Goal: Task Accomplishment & Management: Use online tool/utility

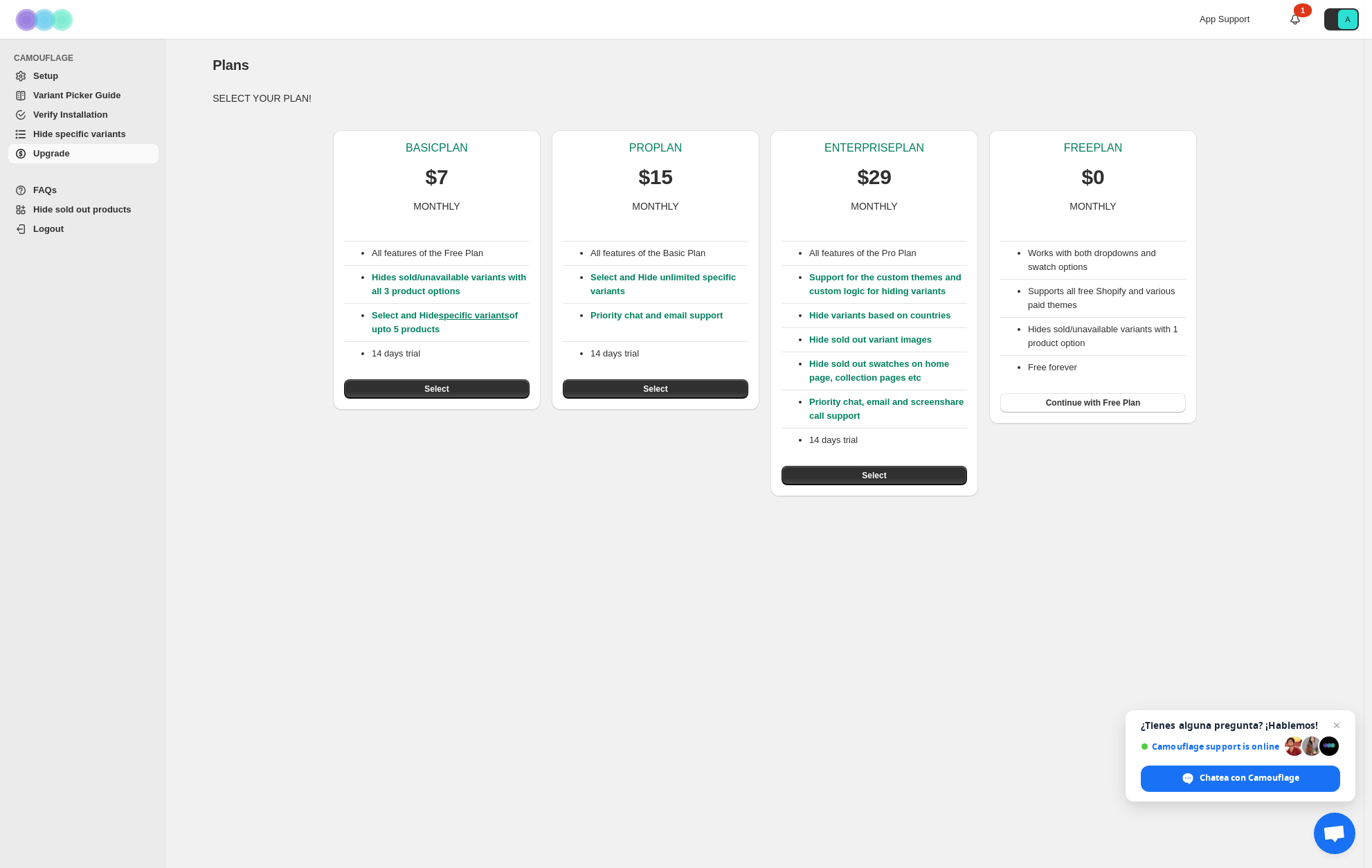
click at [1313, 103] on div "Plans. This page is ready Plans SELECT YOUR PLAN! BASIC PLAN $7 MONTHLY All fea…" at bounding box center [765, 267] width 1138 height 457
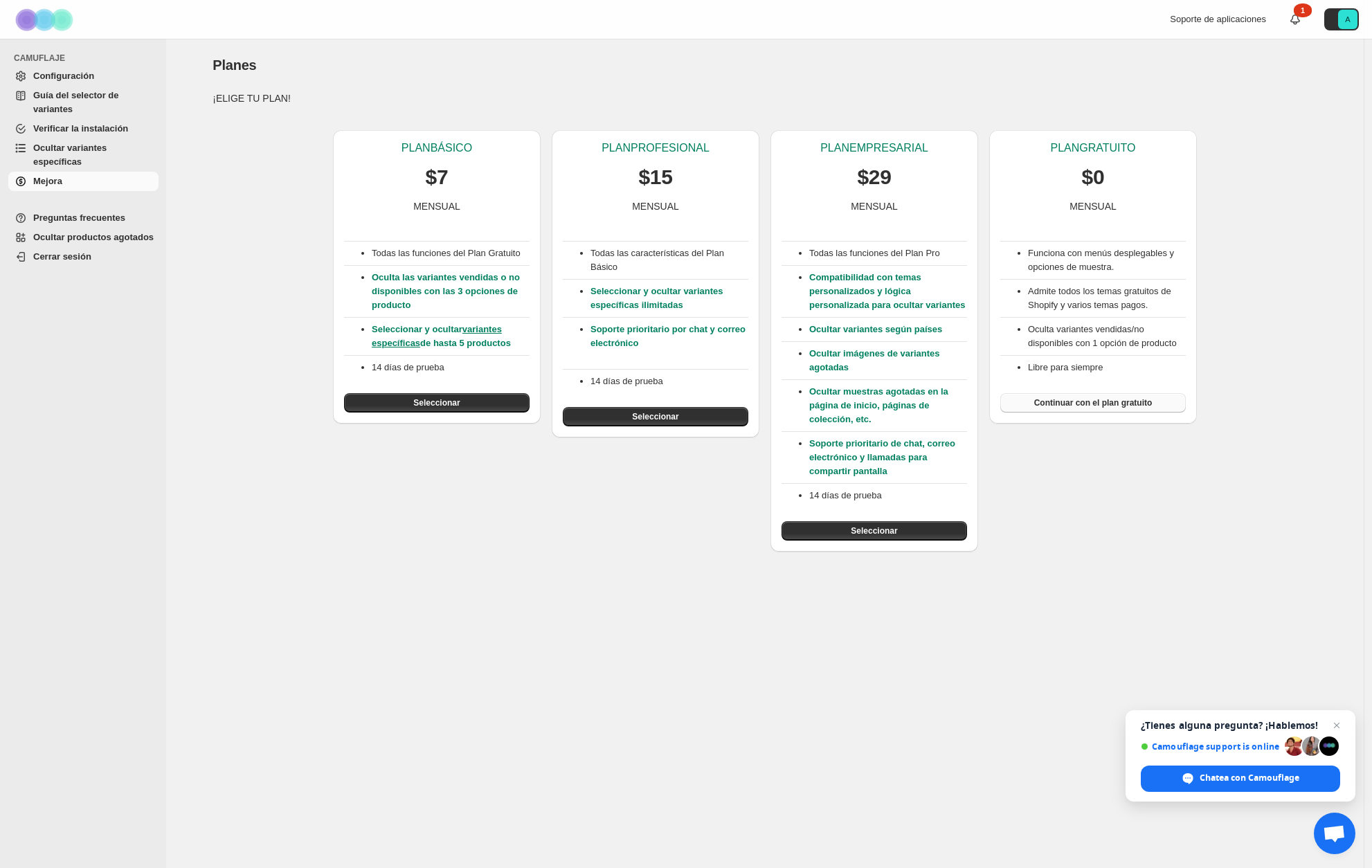
click at [1086, 408] on font "Continuar con el plan gratuito" at bounding box center [1094, 403] width 119 height 10
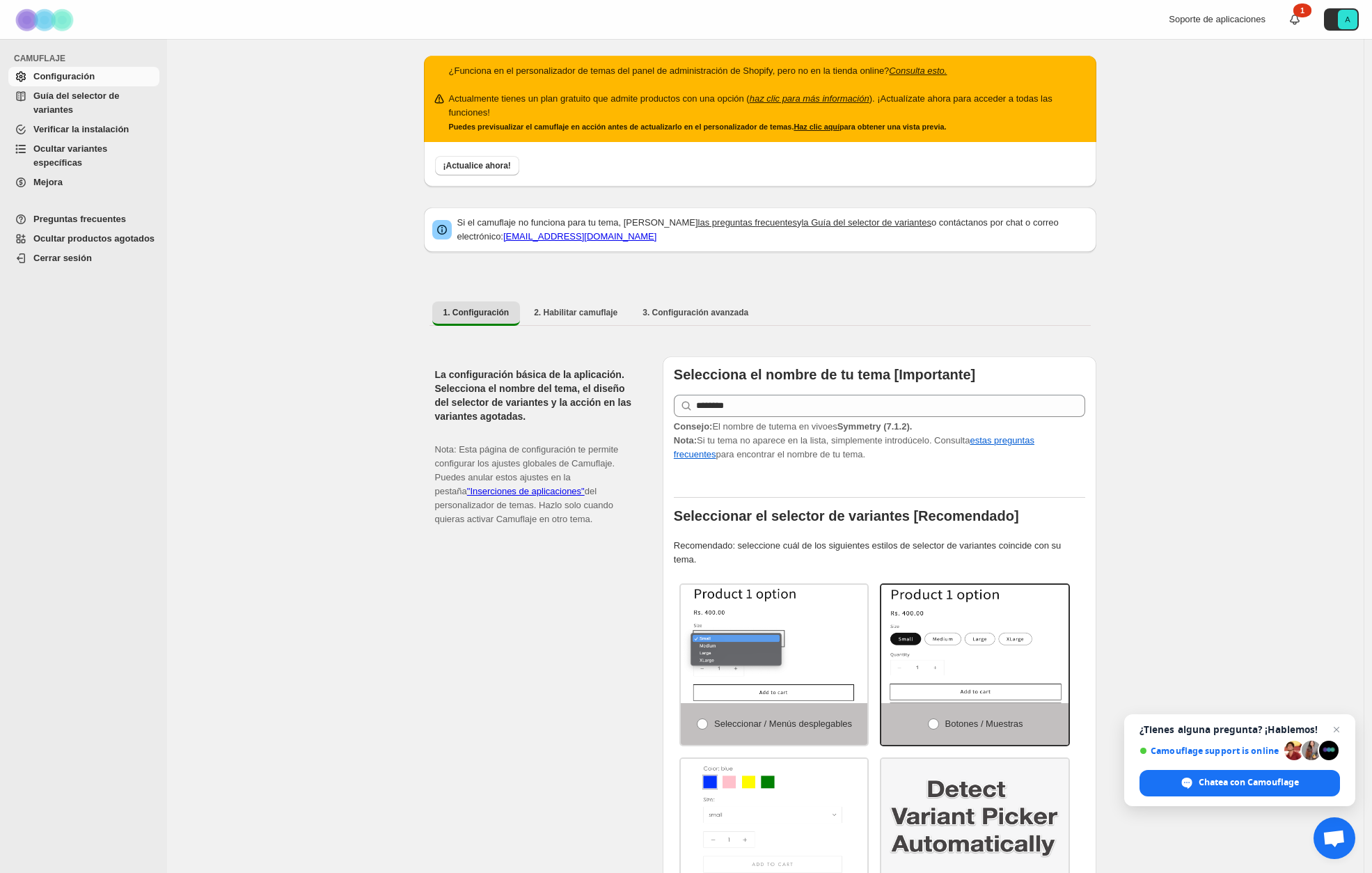
drag, startPoint x: 1287, startPoint y: 233, endPoint x: 1277, endPoint y: 236, distance: 10.4
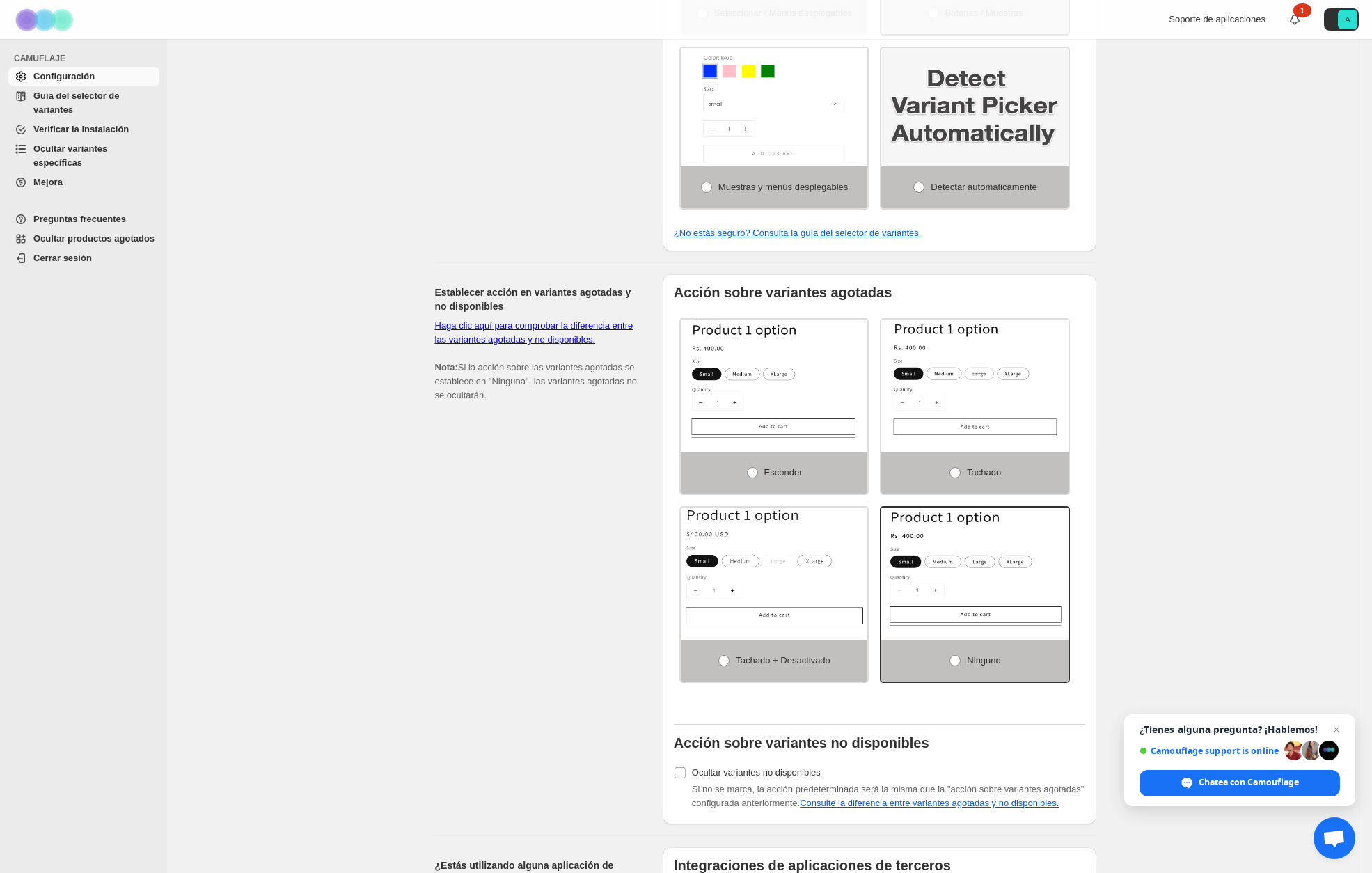
scroll to position [709, 0]
click at [757, 471] on span at bounding box center [753, 474] width 11 height 11
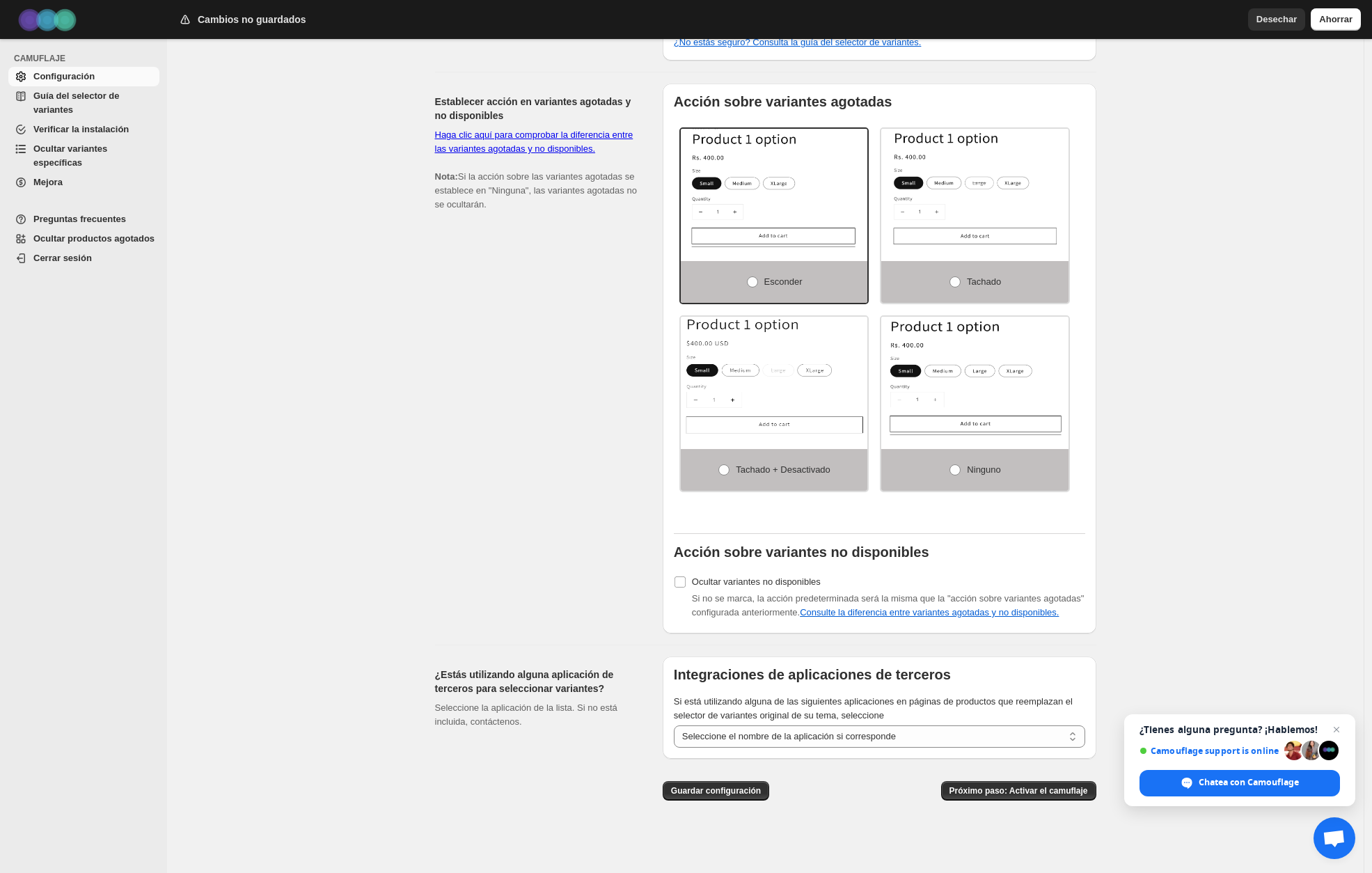
scroll to position [913, 0]
click at [1027, 795] on font "Próximo paso: Activar el camuflaje" at bounding box center [1019, 791] width 139 height 10
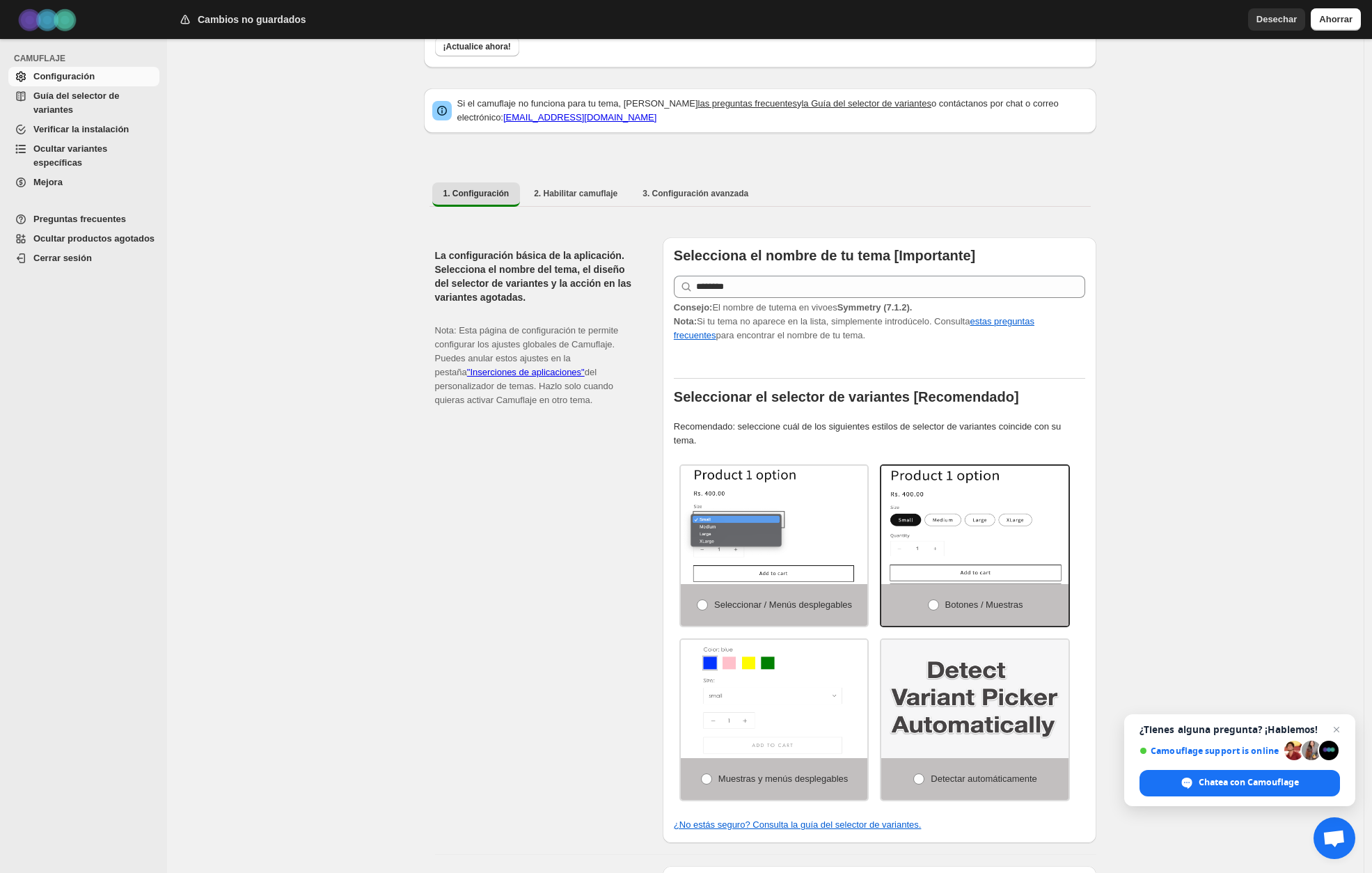
select select "**********"
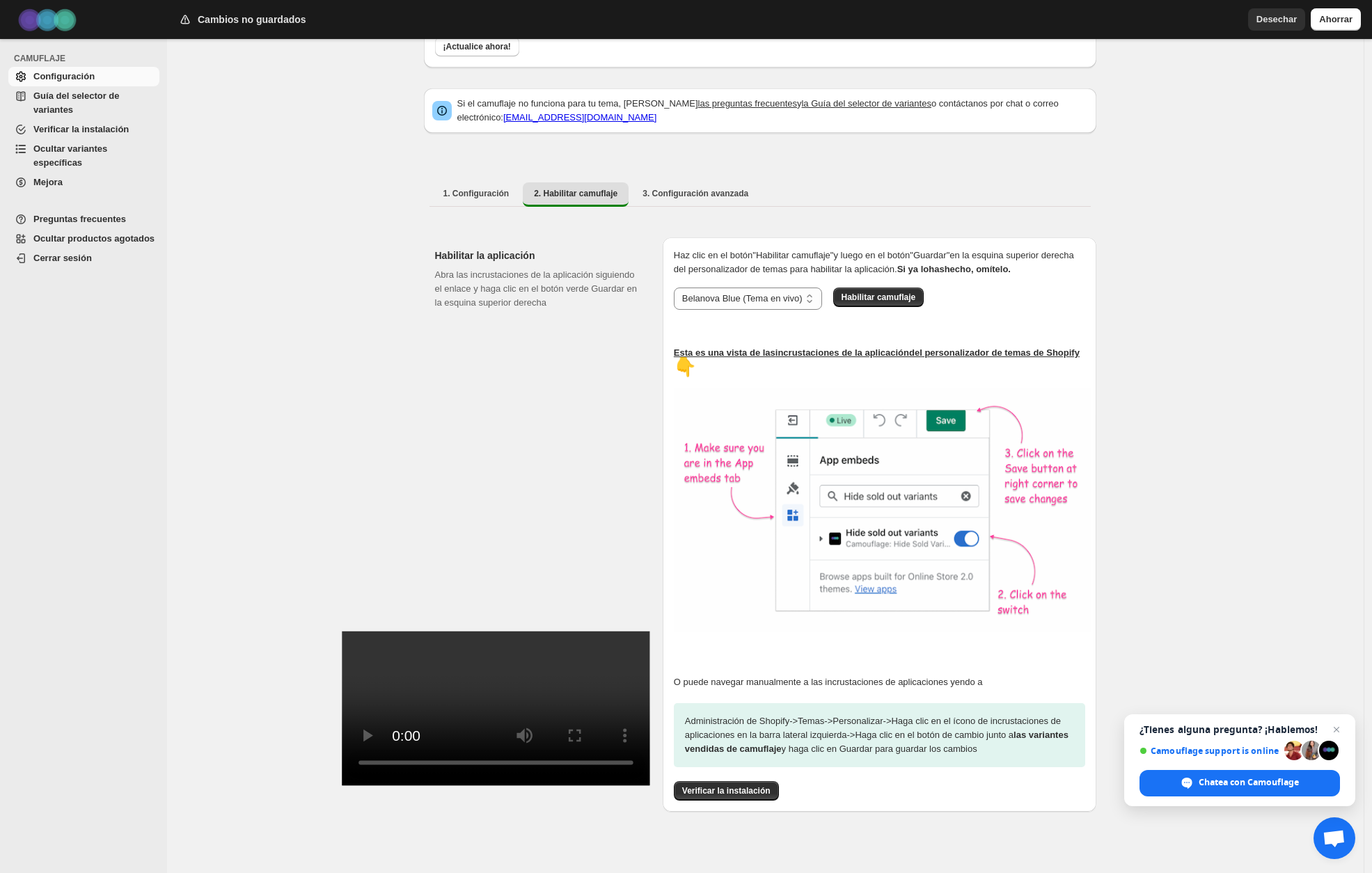
click at [1337, 730] on span "Chat abierto" at bounding box center [1336, 729] width 17 height 17
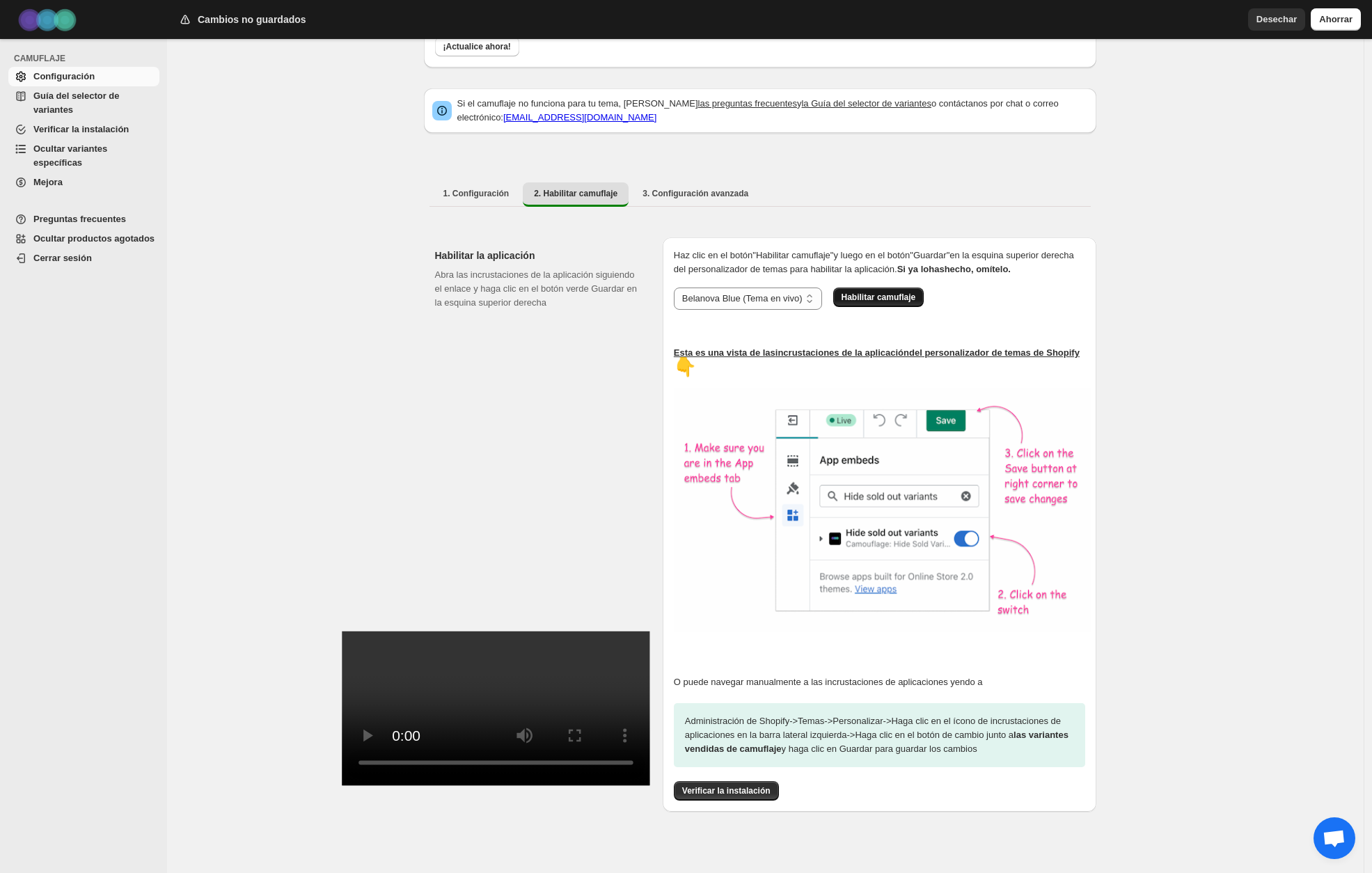
click at [900, 299] on font "Habilitar camuflaje" at bounding box center [878, 297] width 74 height 10
